Goal: Task Accomplishment & Management: Manage account settings

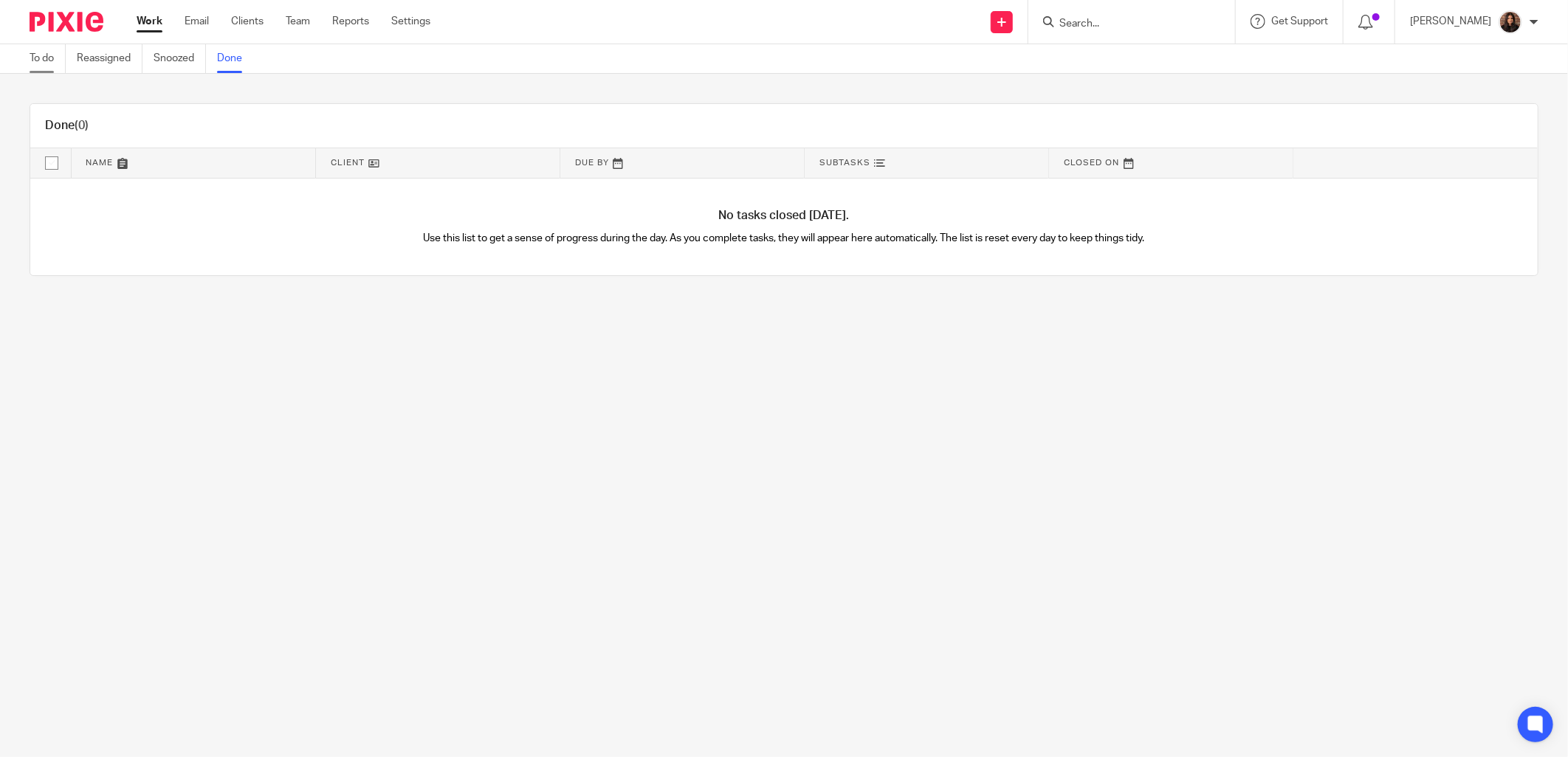
click at [47, 63] on link "To do" at bounding box center [47, 59] width 36 height 29
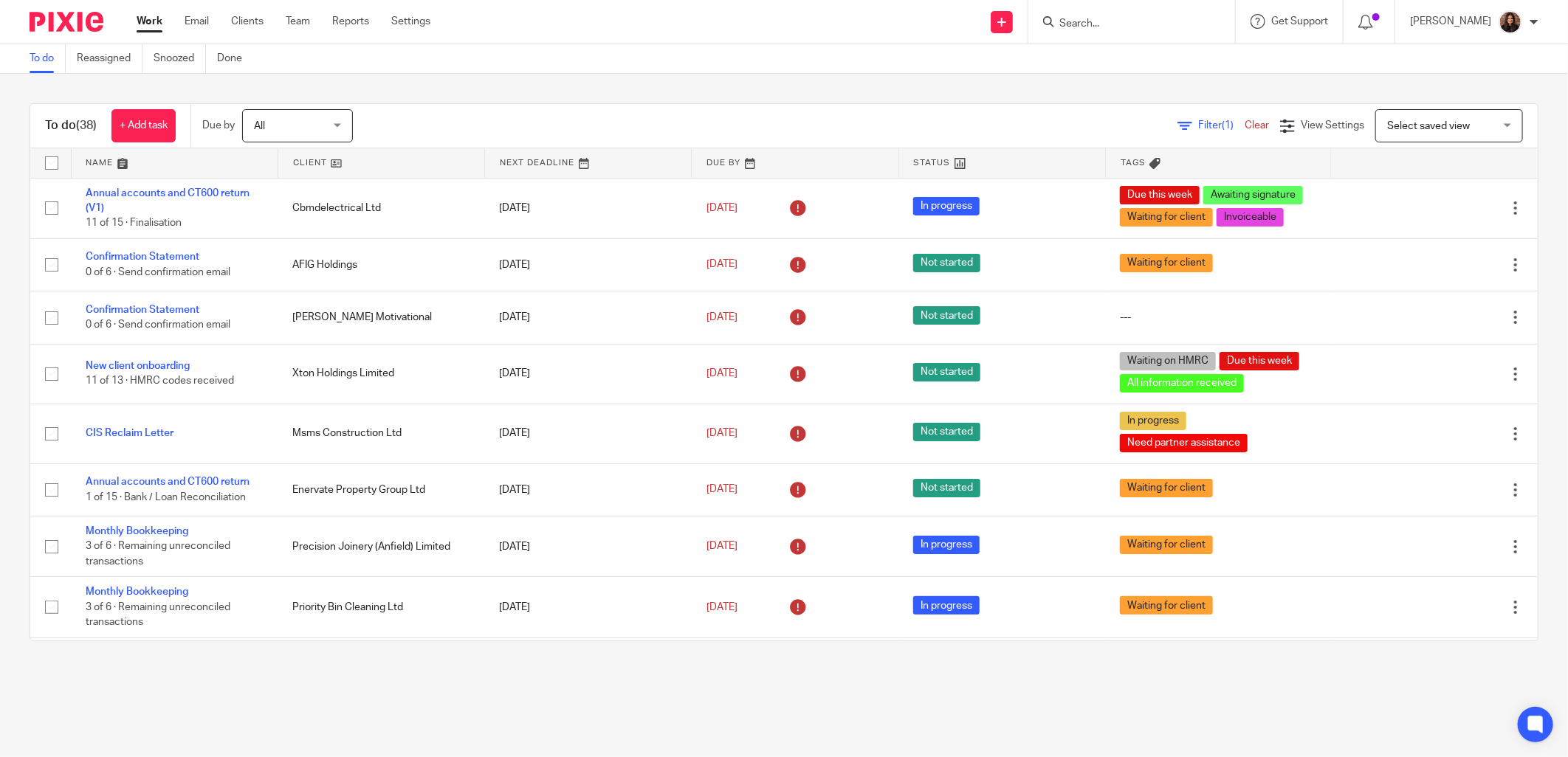
click at [544, 118] on div "Filter (1) Clear View Settings View Settings (1) Filters Clear Save Manage save…" at bounding box center [958, 125] width 1159 height 33
click at [608, 85] on div "To do (38) + Add task Due by All All Today Tomorrow This week Next week This mo…" at bounding box center [784, 372] width 1568 height 597
click at [1177, 123] on icon at bounding box center [1184, 126] width 14 height 14
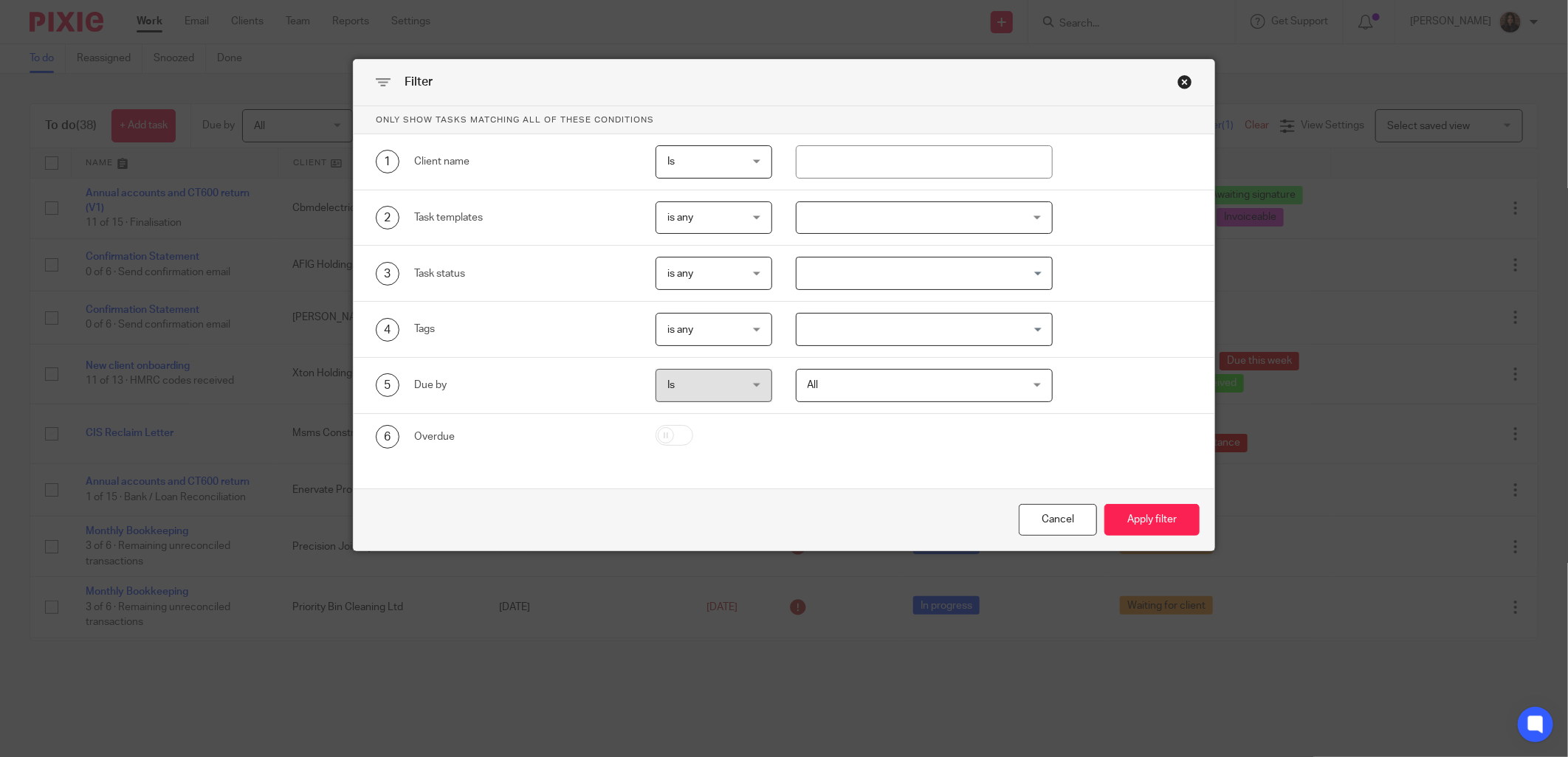
click at [883, 211] on div at bounding box center [924, 218] width 257 height 33
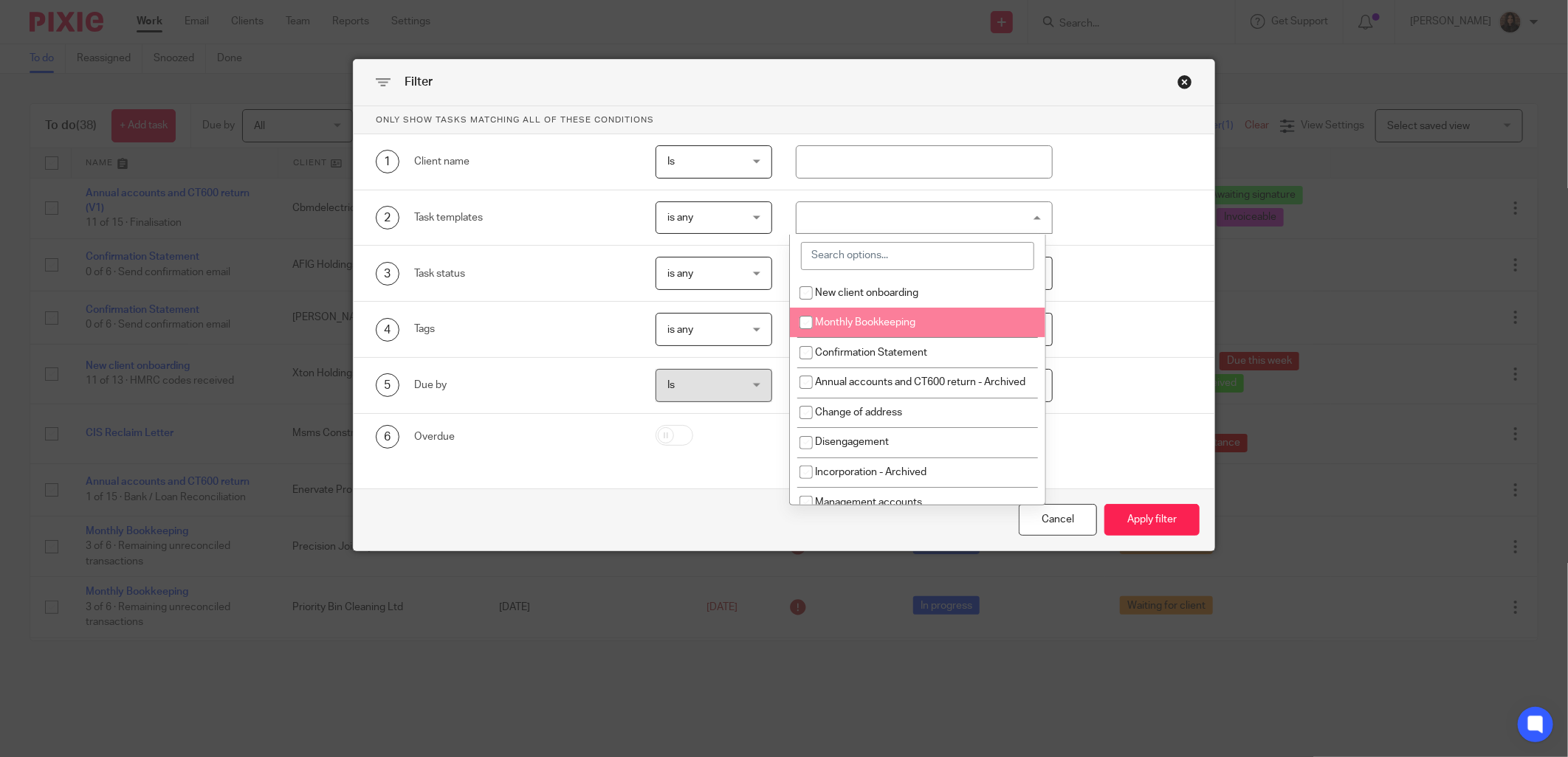
click at [852, 325] on span "Monthly Bookkeeping" at bounding box center [865, 322] width 101 height 10
checkbox input "true"
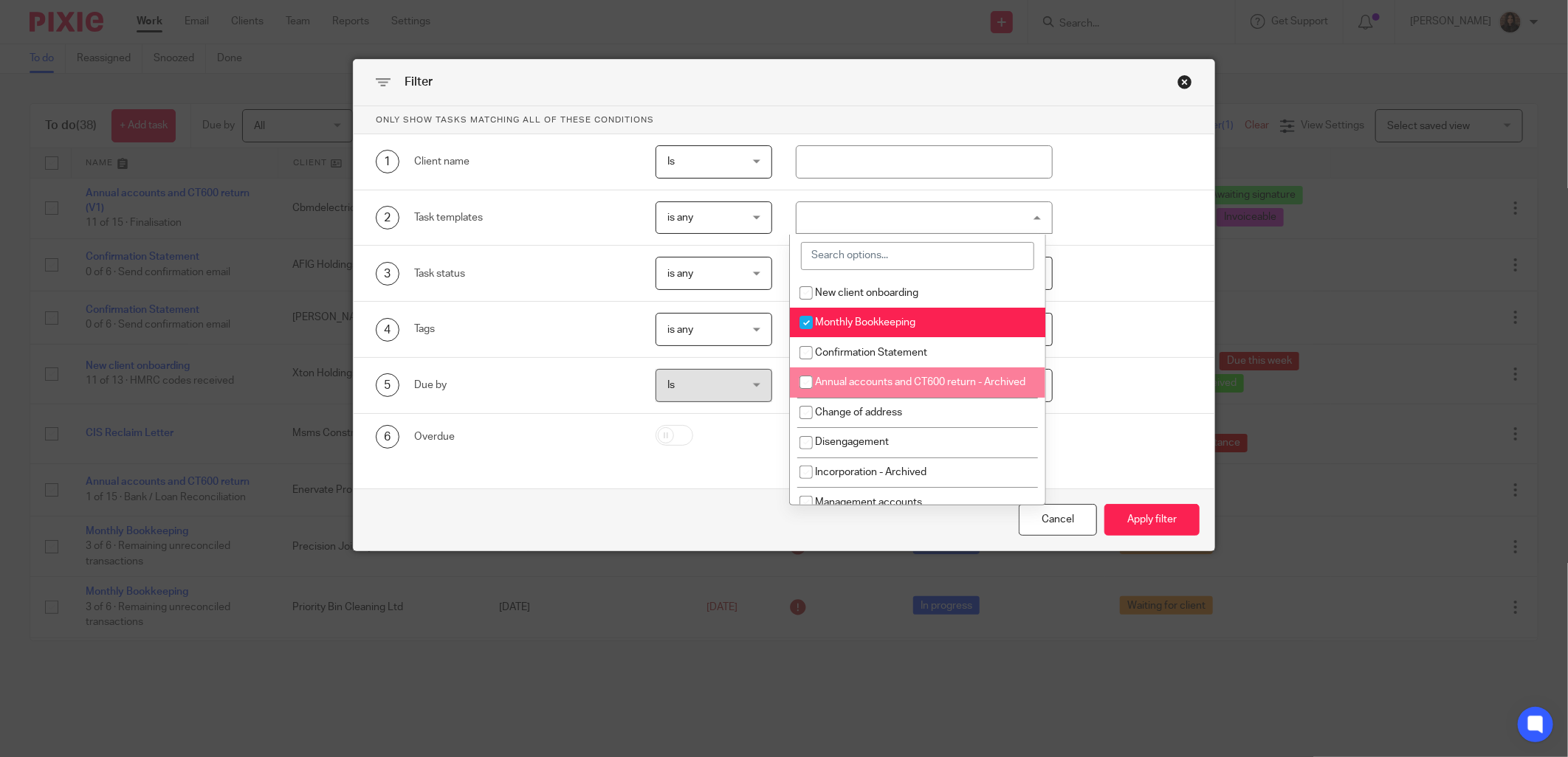
click at [1154, 365] on div "5 Due by Is Is Is is All All Today Tomorrow This week Next week This month Next…" at bounding box center [784, 386] width 860 height 56
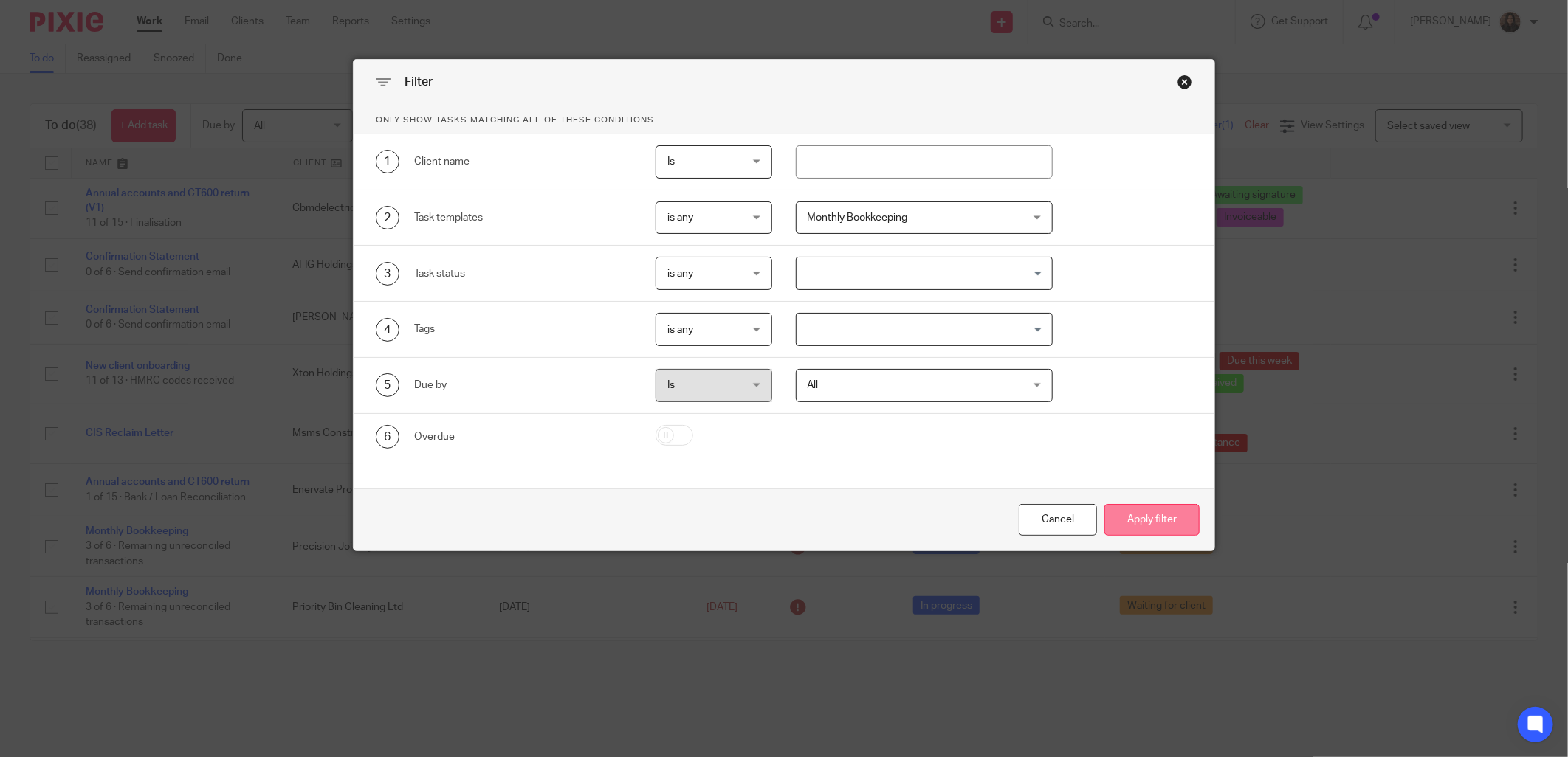
click at [1127, 514] on button "Apply filter" at bounding box center [1151, 519] width 95 height 31
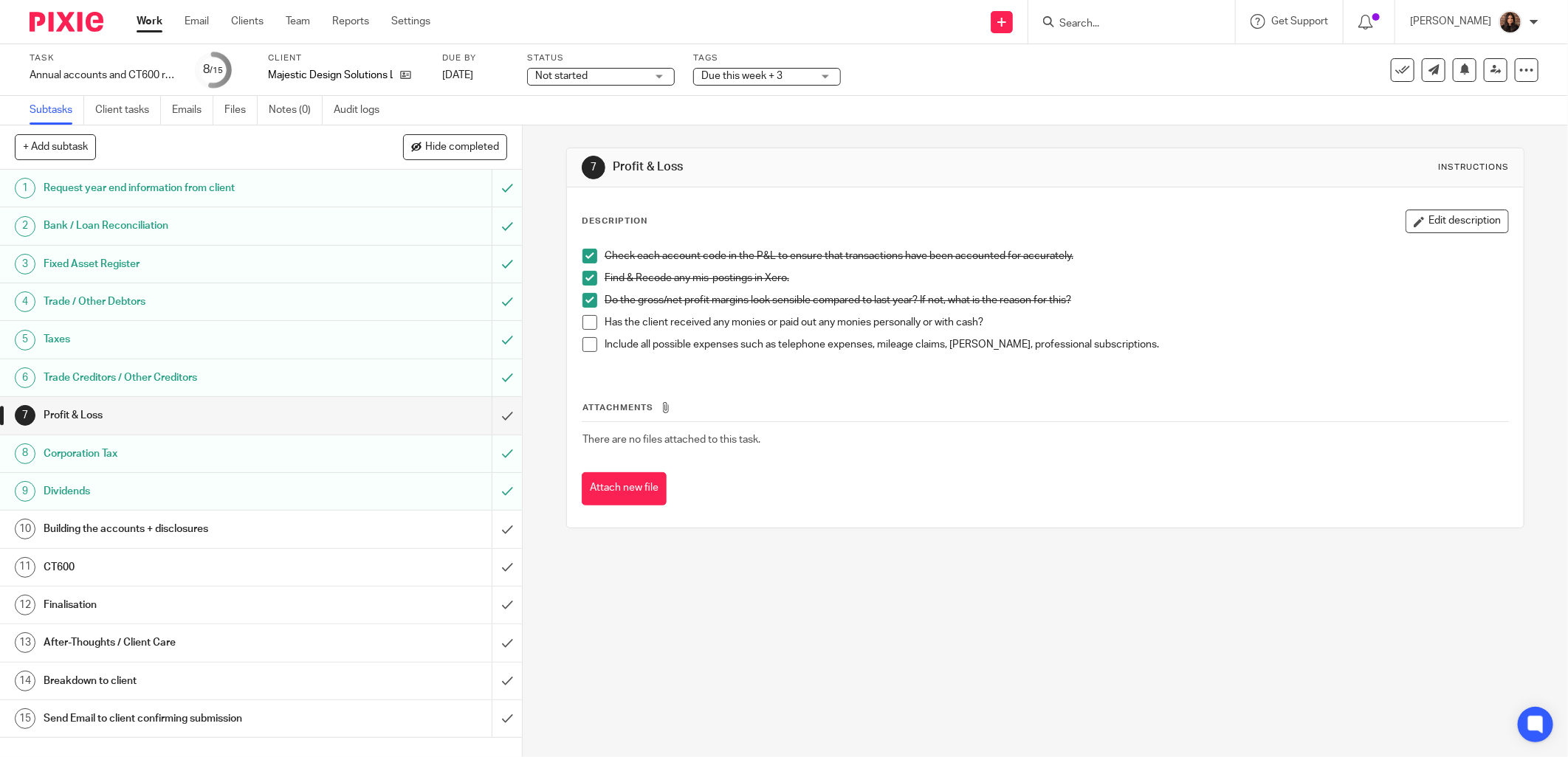
click at [608, 78] on span "Not started" at bounding box center [591, 76] width 111 height 15
click at [573, 121] on li "In progress" at bounding box center [601, 130] width 146 height 31
click at [696, 96] on div "Subtasks Client tasks Emails Files Notes (0) Audit logs" at bounding box center [784, 110] width 1568 height 30
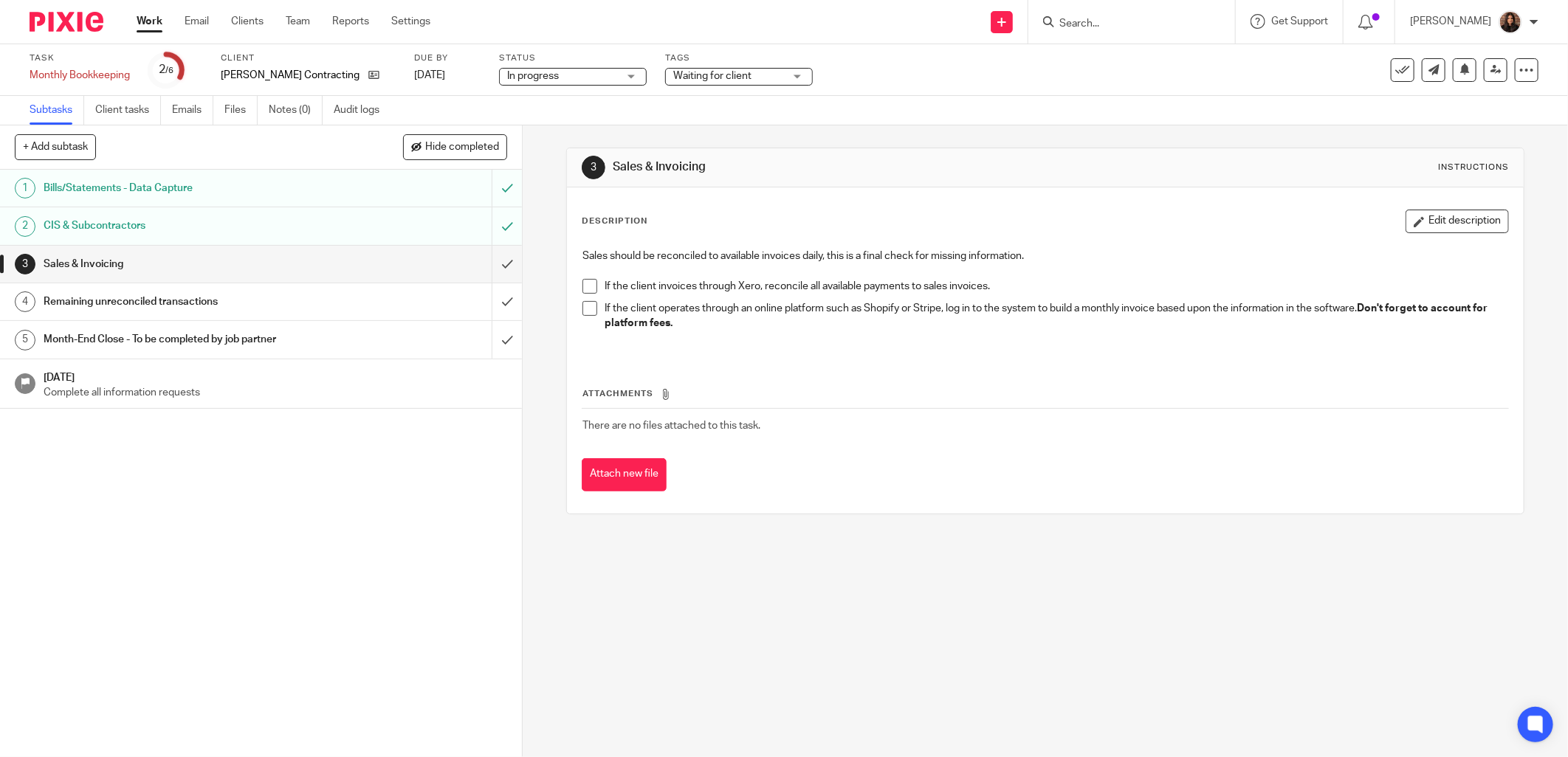
click at [584, 282] on span at bounding box center [589, 286] width 14 height 14
click at [587, 308] on span at bounding box center [589, 309] width 14 height 14
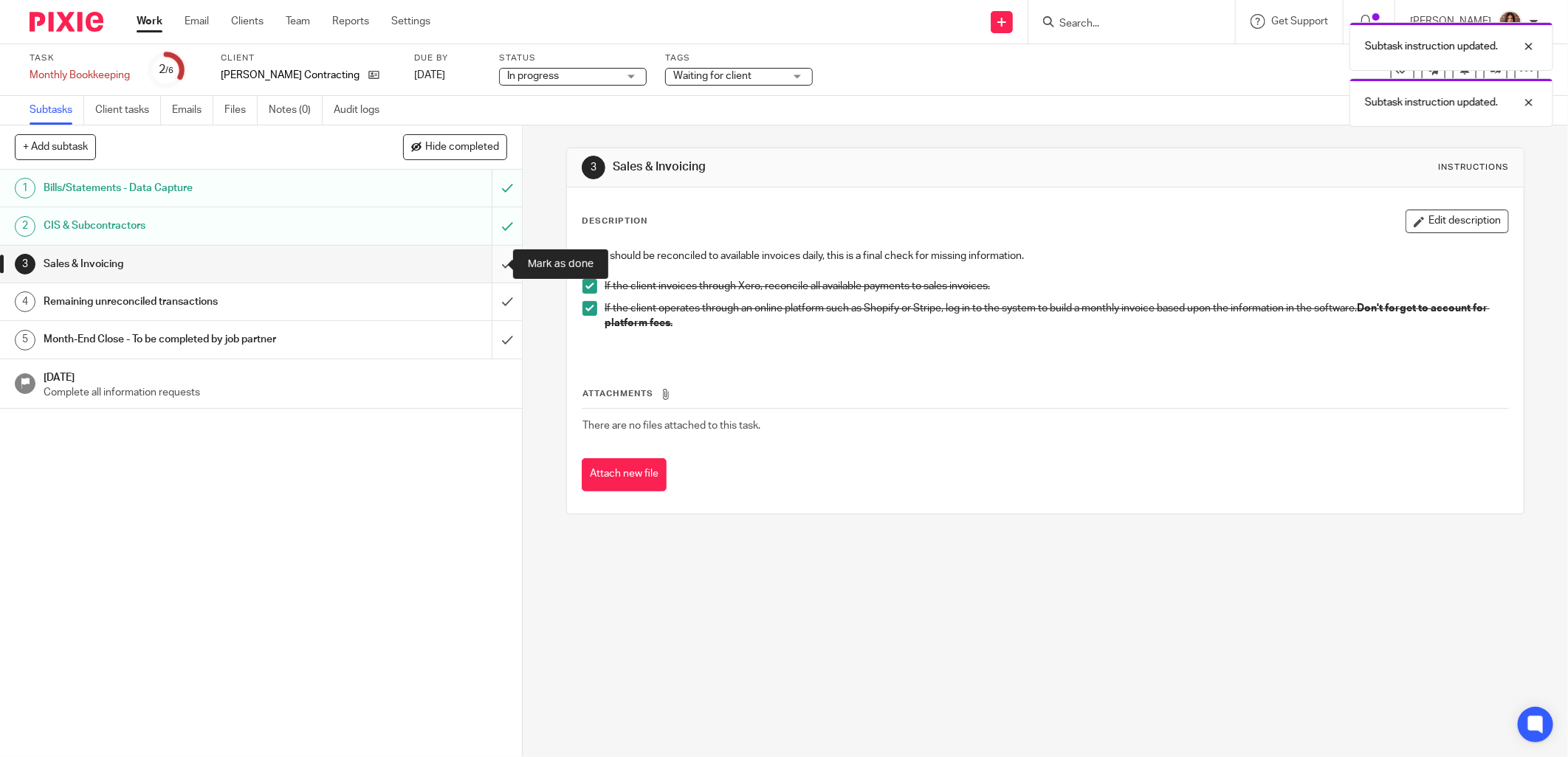
click at [491, 263] on input "submit" at bounding box center [261, 264] width 522 height 37
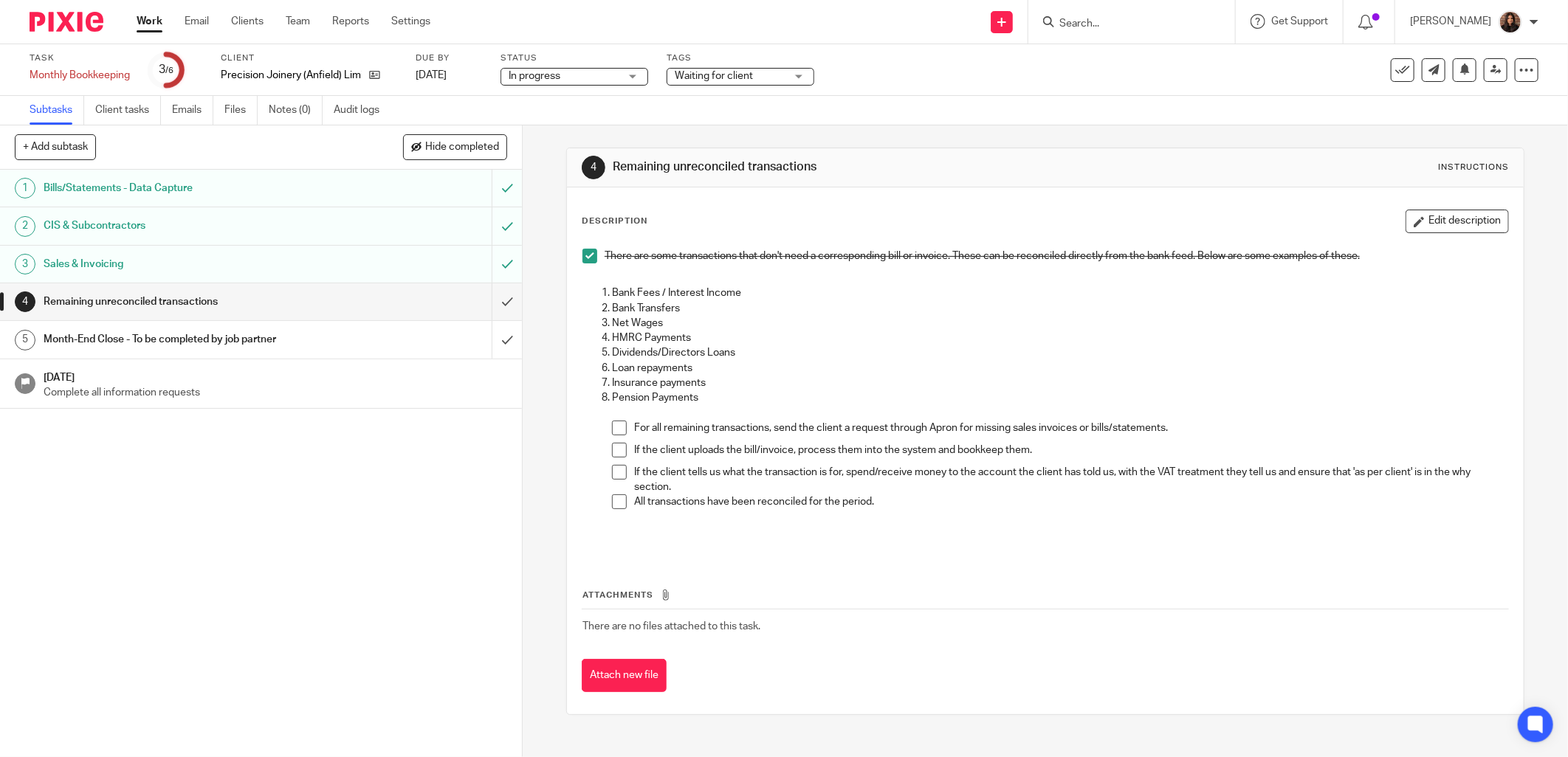
click at [150, 14] on link "Work" at bounding box center [150, 21] width 26 height 14
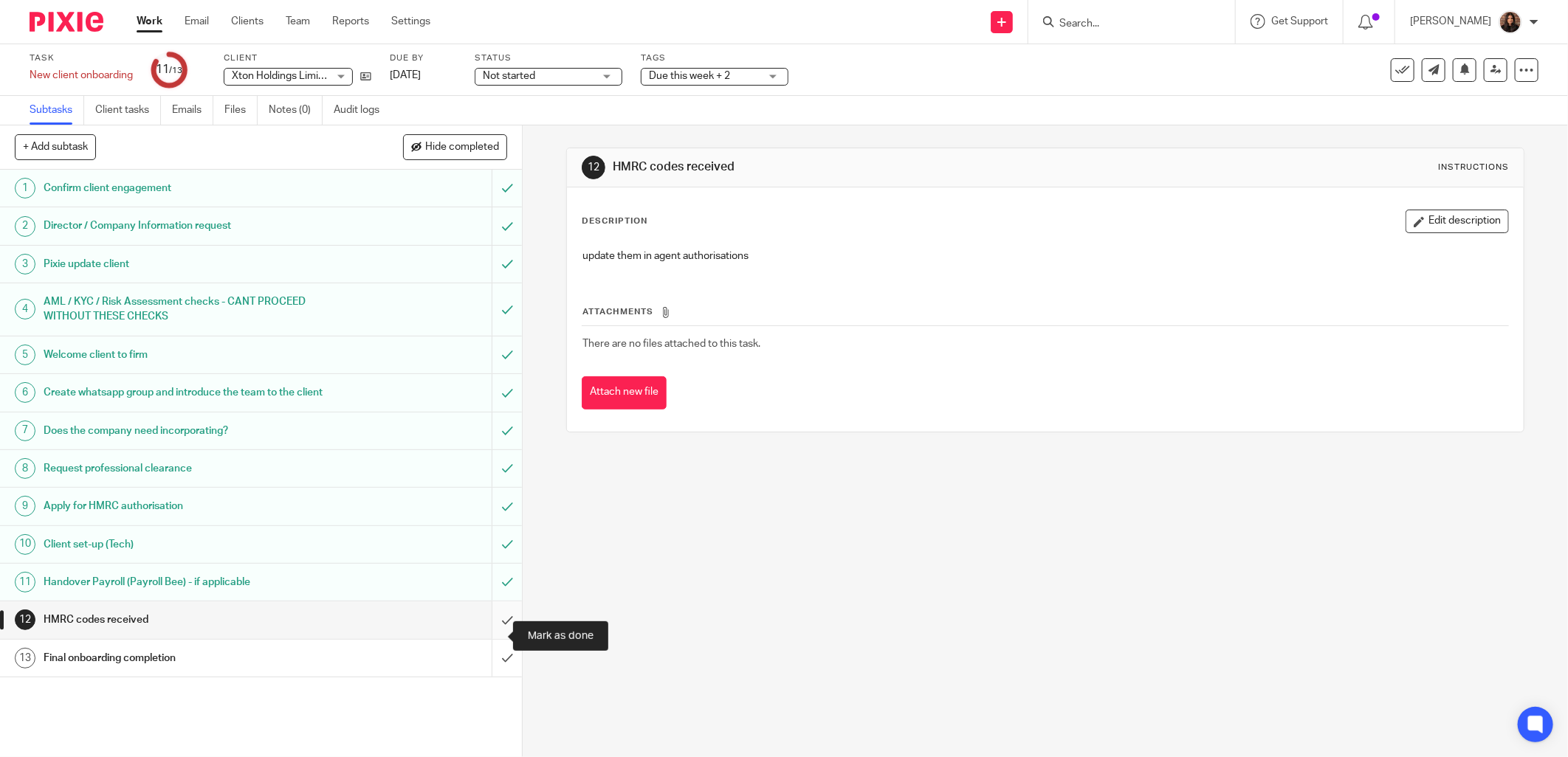
click at [491, 638] on input "submit" at bounding box center [261, 620] width 522 height 37
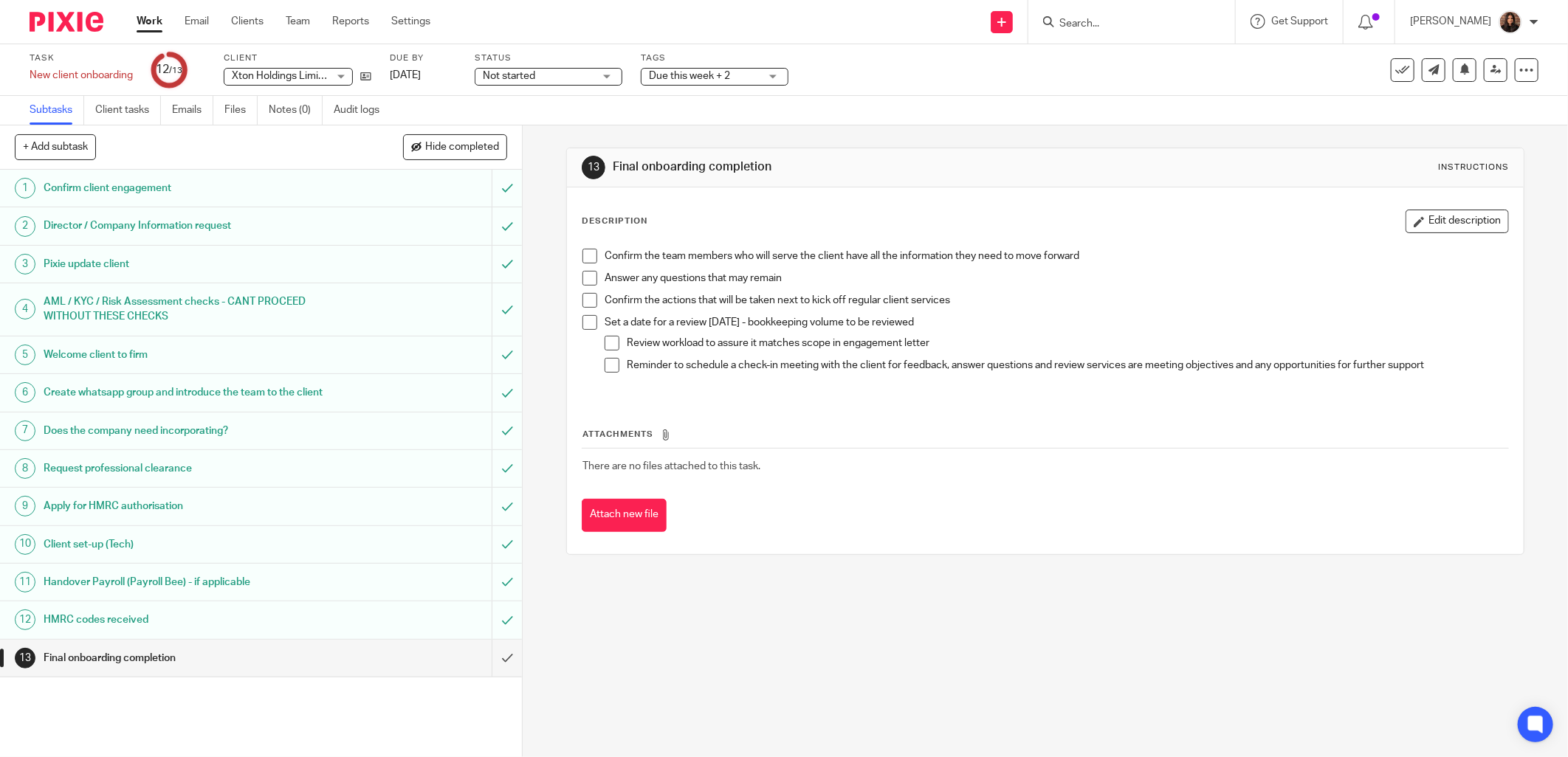
click at [590, 255] on span at bounding box center [589, 256] width 14 height 14
click at [585, 269] on li "Confirm the team members who will serve the client have all the information the…" at bounding box center [1045, 260] width 926 height 23
click at [585, 283] on span at bounding box center [589, 278] width 14 height 14
click at [585, 297] on span at bounding box center [589, 300] width 14 height 14
click at [582, 319] on span at bounding box center [589, 322] width 14 height 14
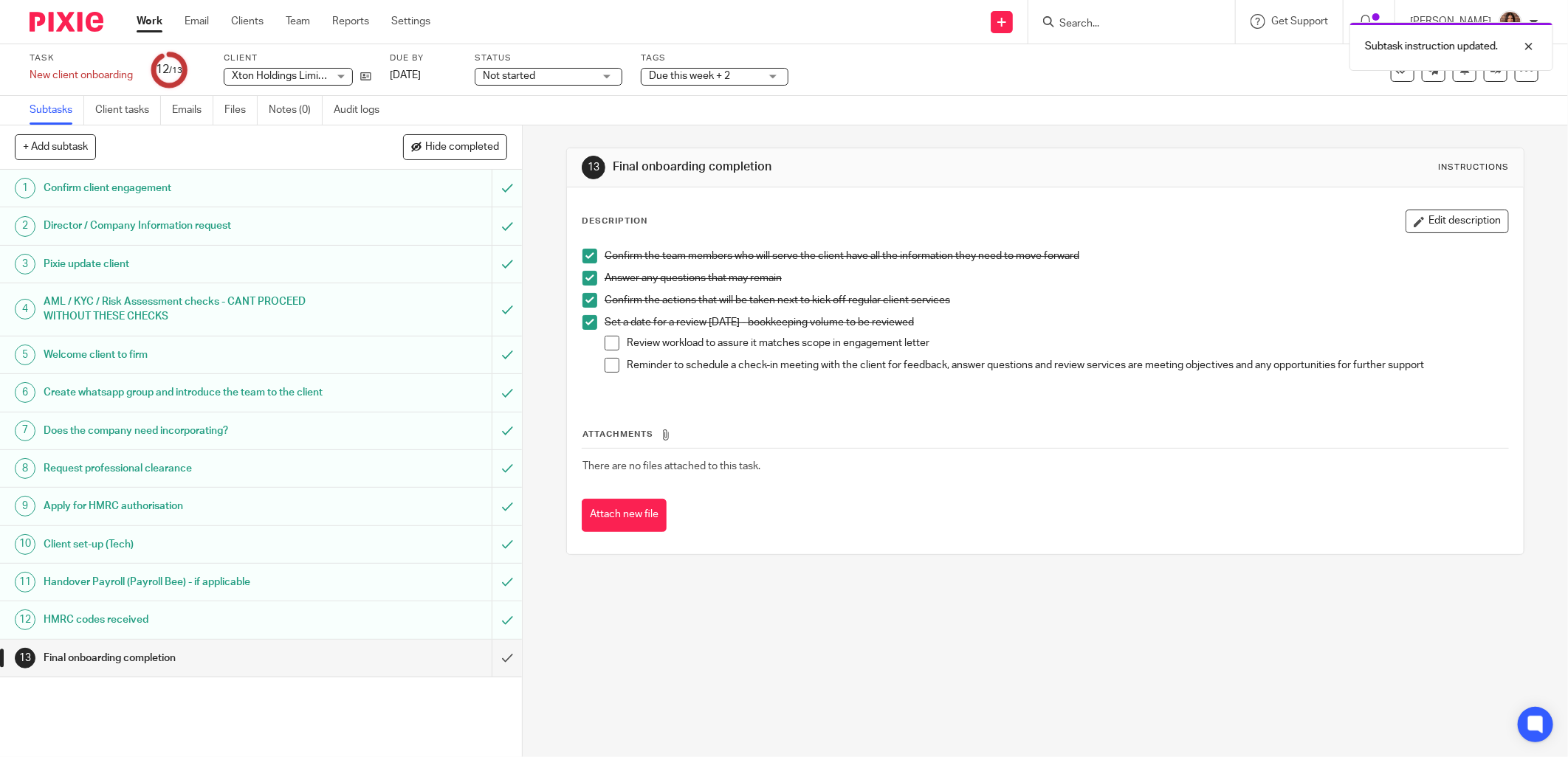
click at [613, 348] on span at bounding box center [612, 343] width 14 height 14
click at [614, 366] on span at bounding box center [612, 365] width 14 height 14
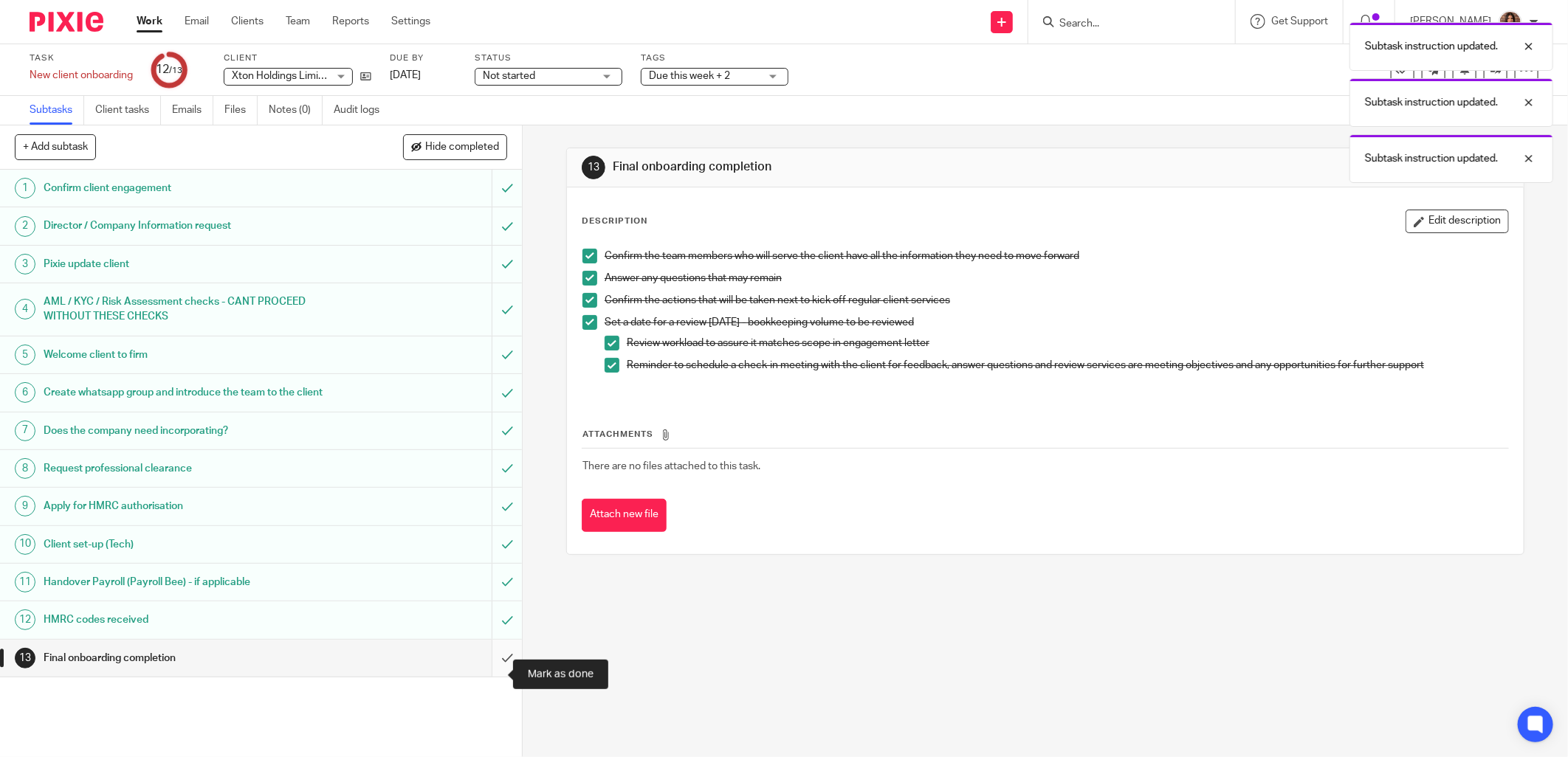
click at [496, 668] on input "submit" at bounding box center [261, 658] width 522 height 37
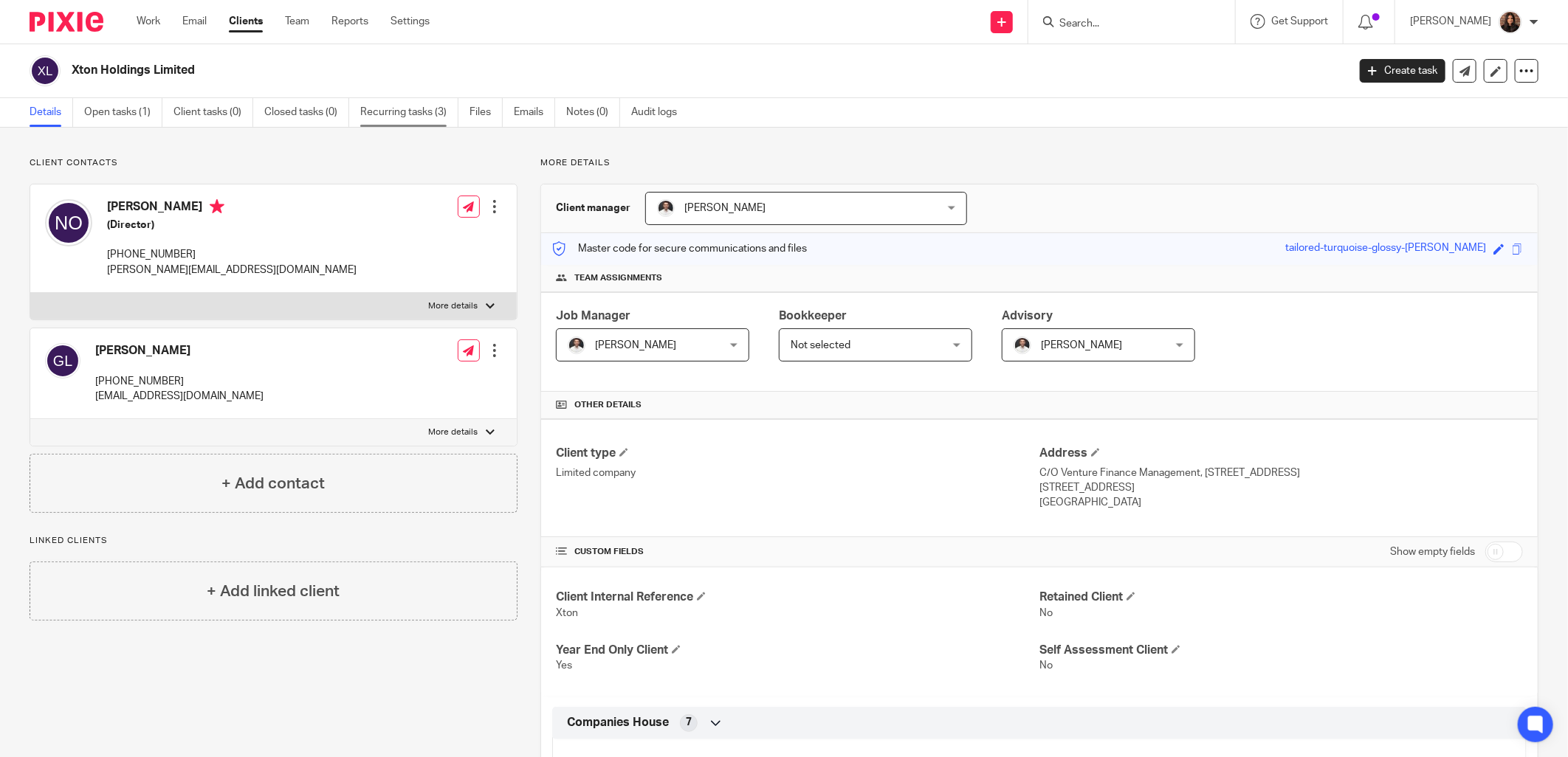
click at [429, 114] on link "Recurring tasks (3)" at bounding box center [409, 113] width 98 height 29
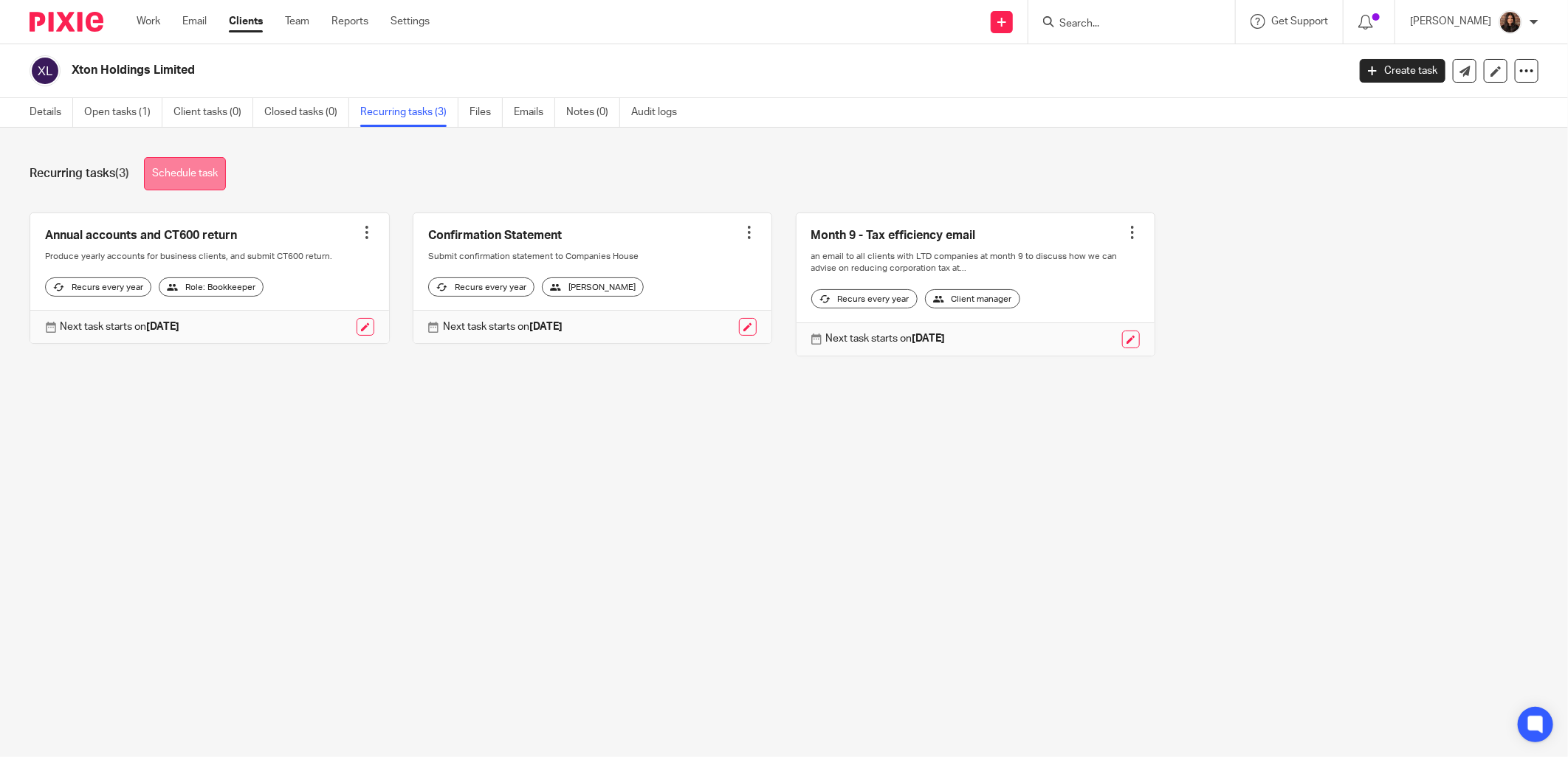
click at [195, 165] on link "Schedule task" at bounding box center [185, 174] width 82 height 33
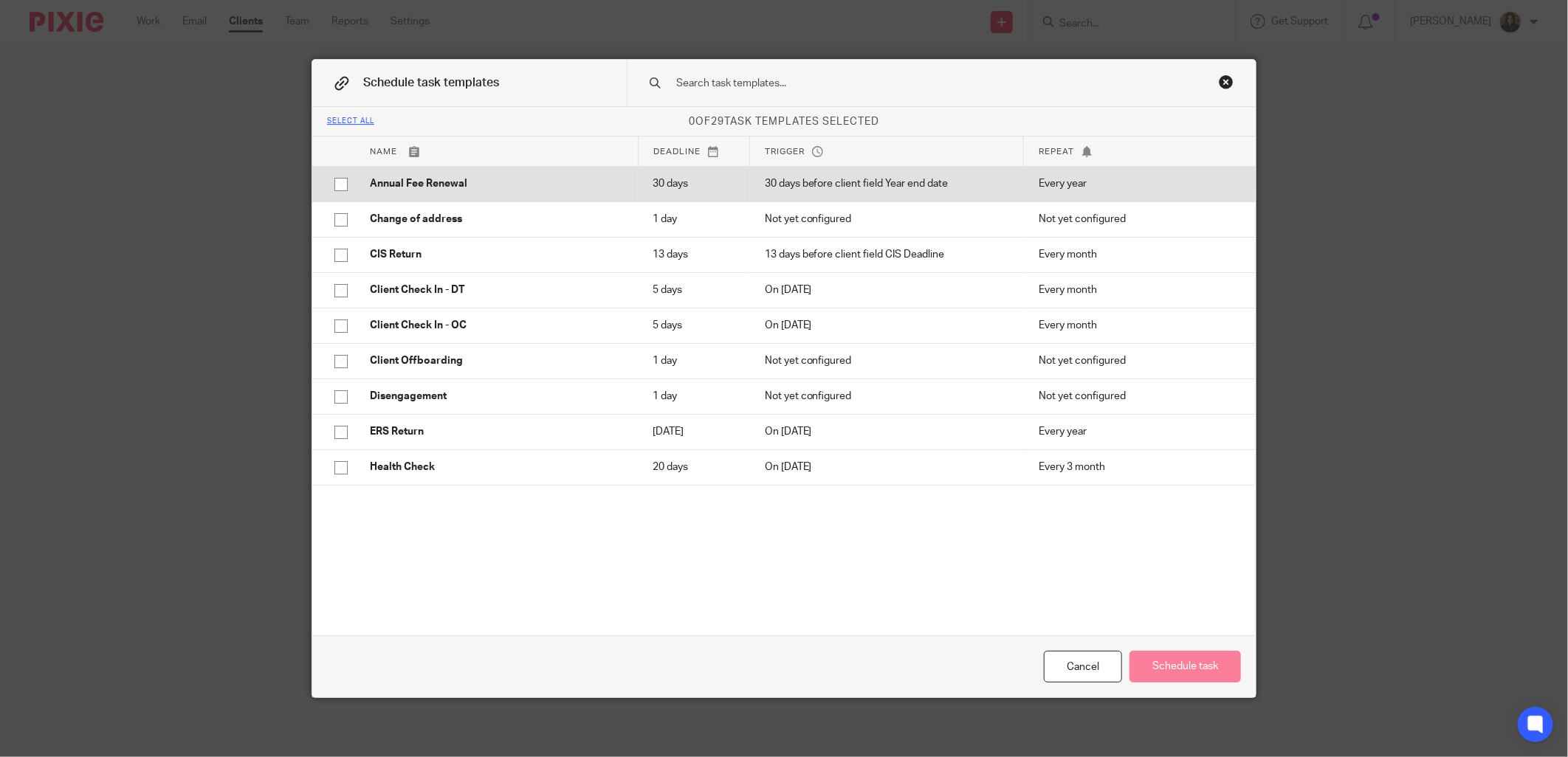
click at [460, 180] on p "Annual Fee Renewal" at bounding box center [496, 183] width 253 height 14
checkbox input "true"
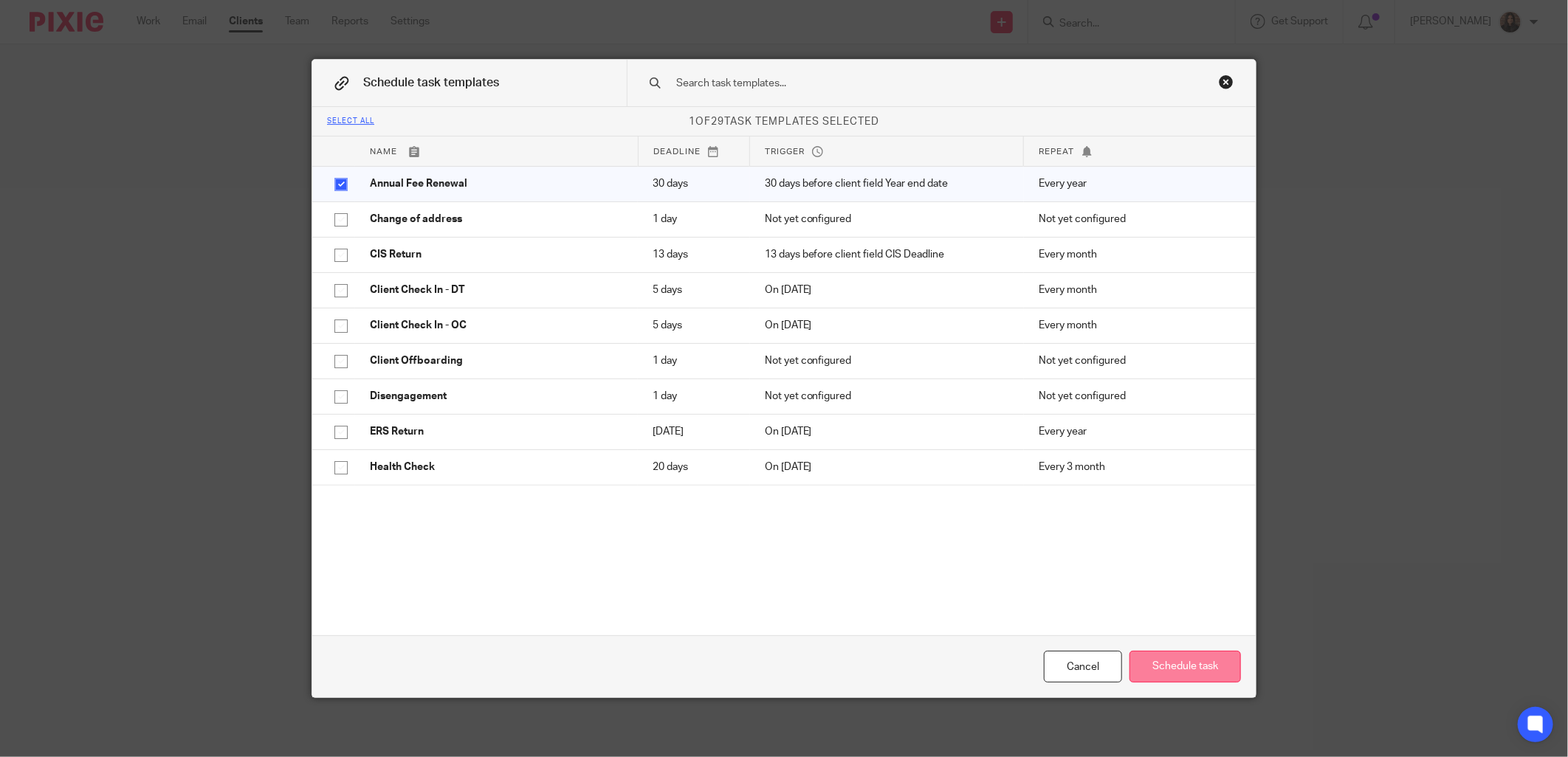
click at [1154, 672] on button "Schedule task" at bounding box center [1185, 666] width 112 height 31
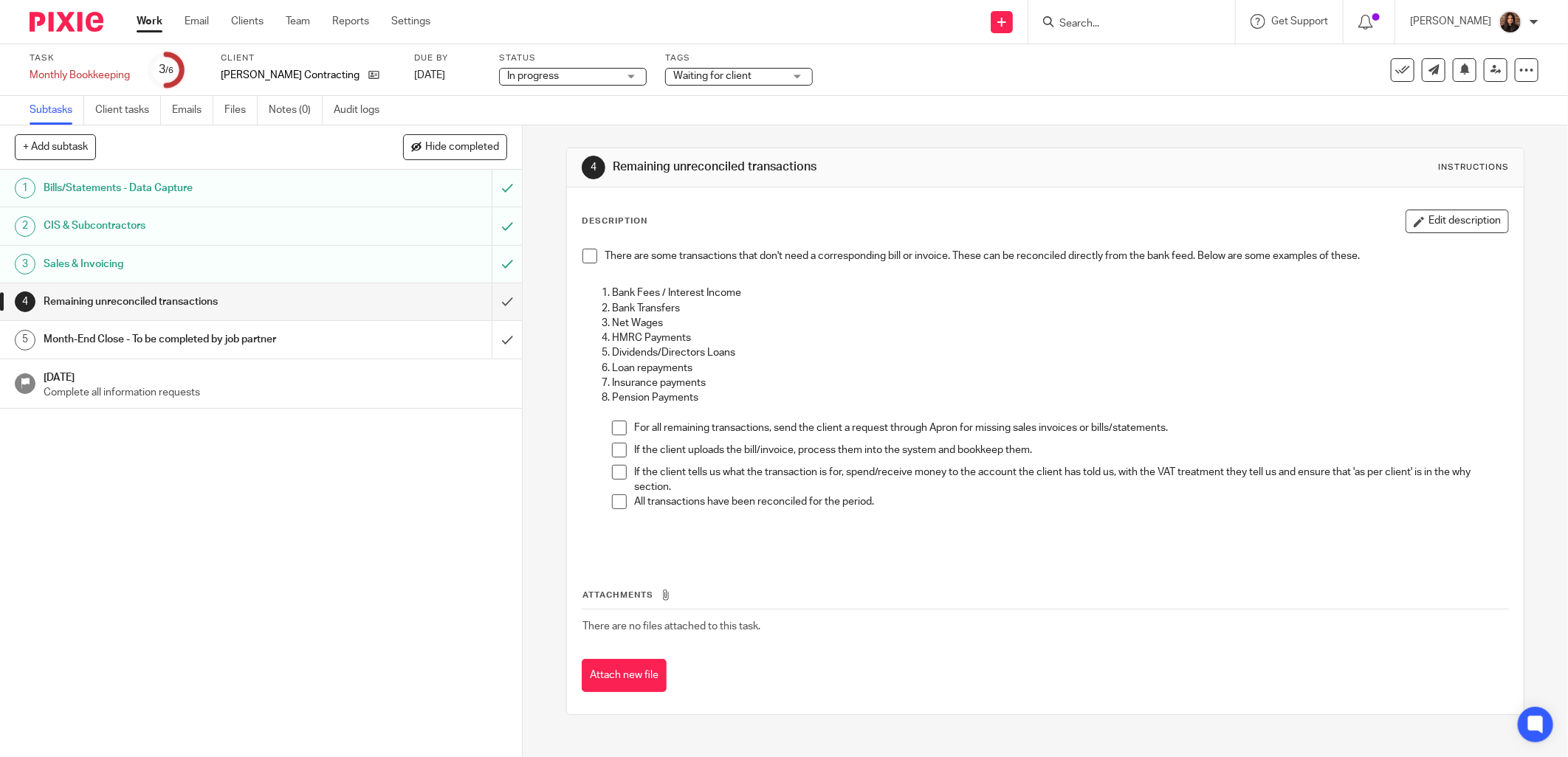
click at [589, 253] on span at bounding box center [589, 256] width 14 height 14
